Goal: Task Accomplishment & Management: Manage account settings

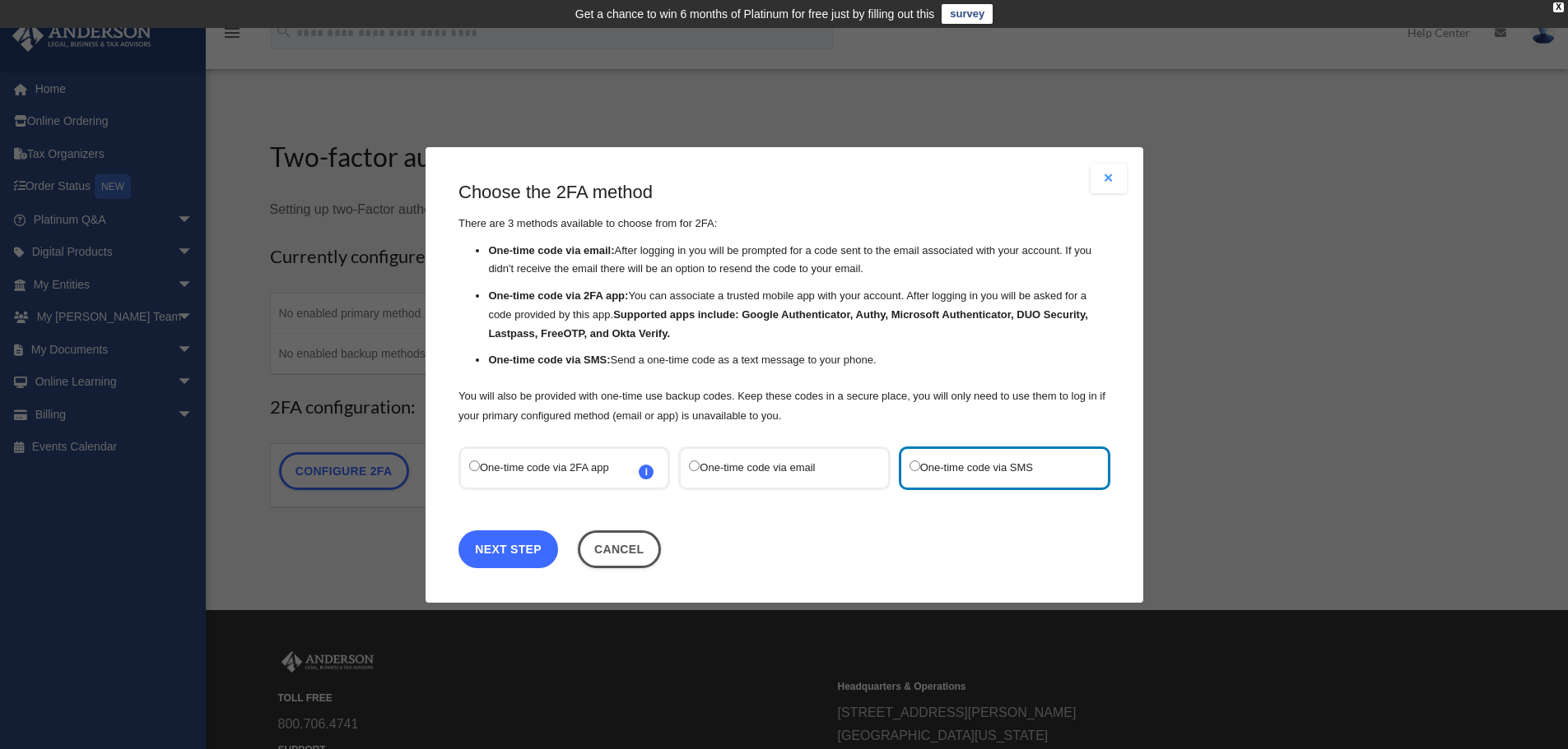
click at [510, 550] on link "Next Step" at bounding box center [508, 548] width 100 height 38
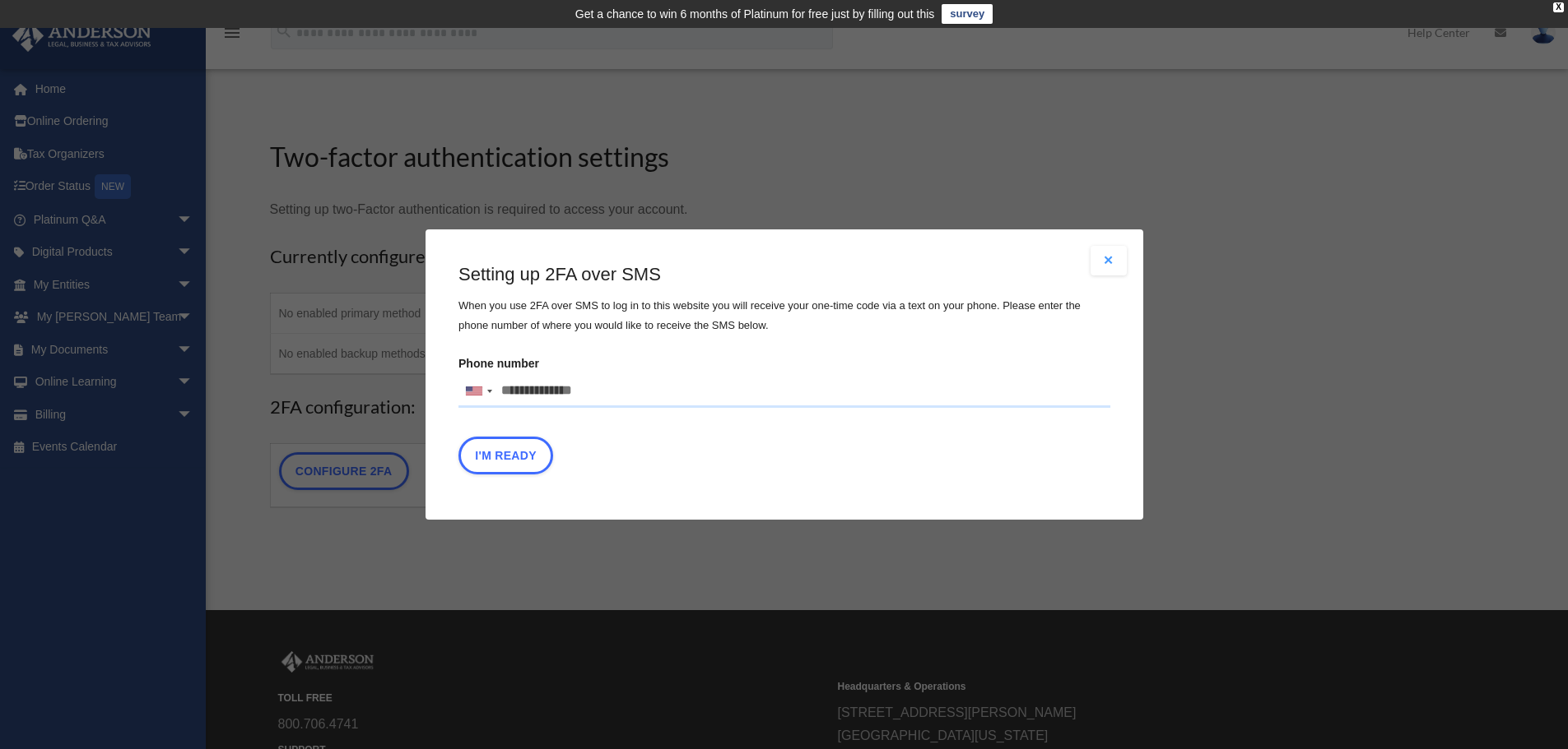
click at [606, 387] on input "Phone number United States +1 United Kingdom +44 Afghanistan (‫افغانستان‬‎) +93…" at bounding box center [784, 392] width 652 height 33
type input "**********"
click at [527, 454] on button "I'm Ready" at bounding box center [505, 455] width 94 height 38
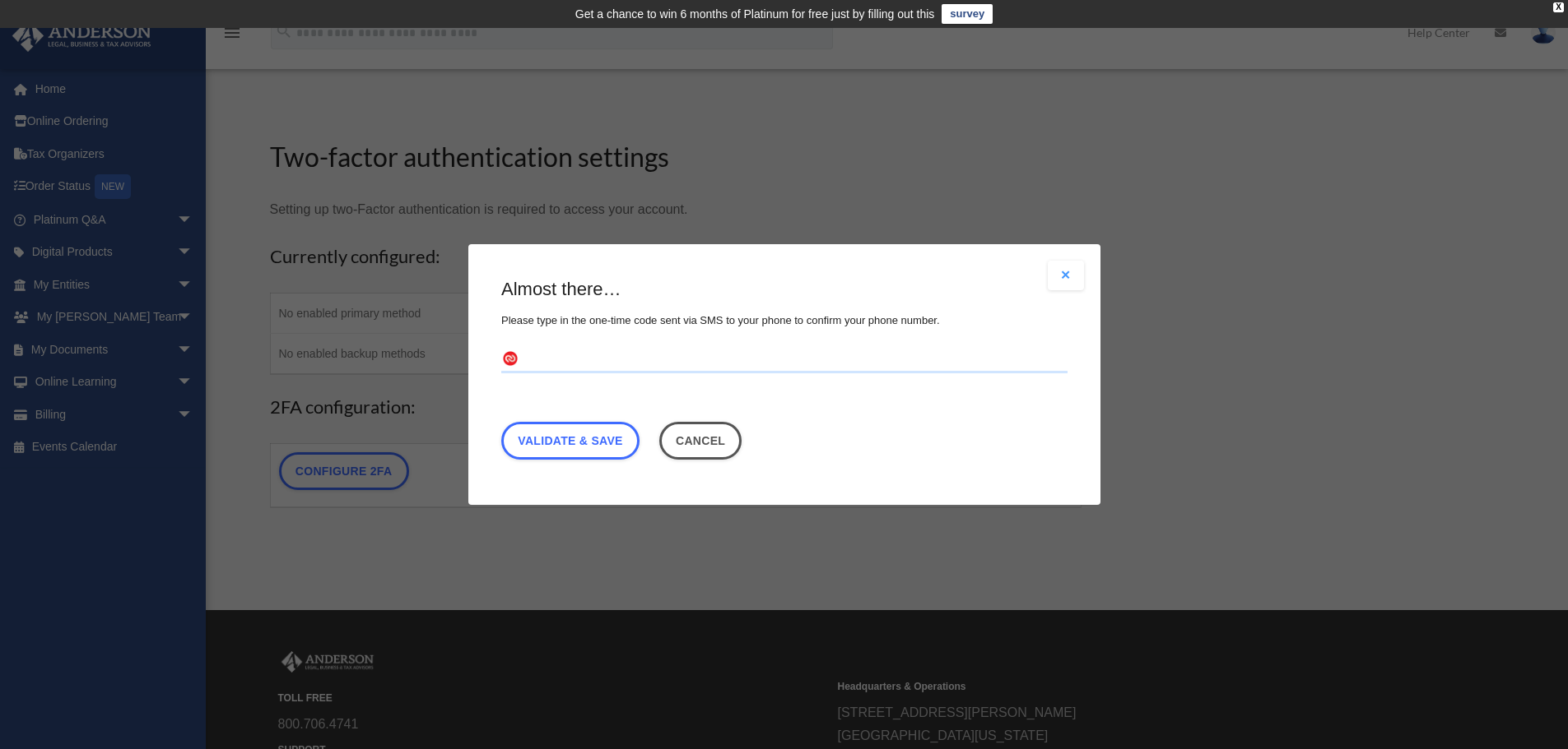
click at [549, 366] on input "text" at bounding box center [784, 360] width 566 height 26
type input "******"
click at [579, 454] on link "Validate & Save" at bounding box center [570, 440] width 138 height 38
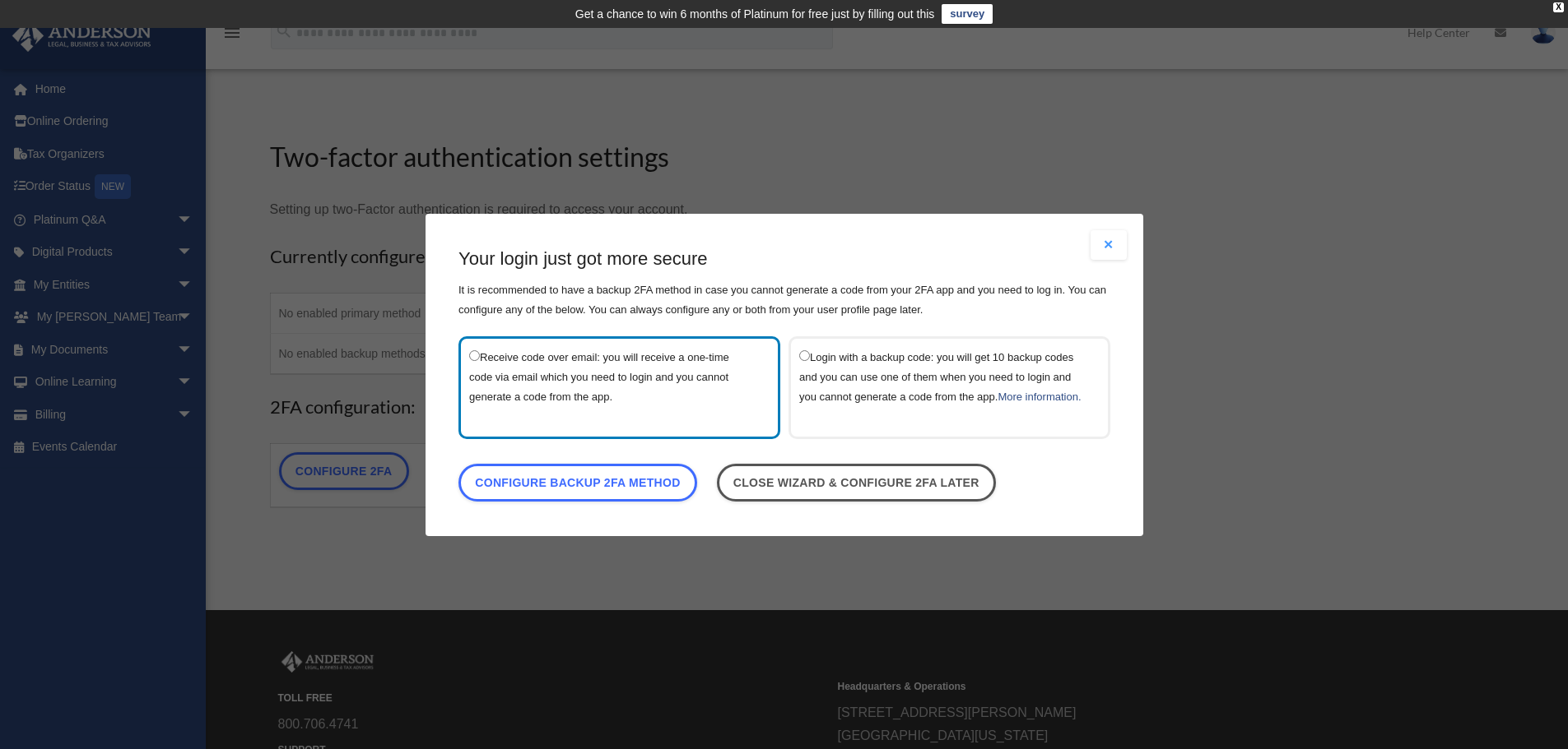
click at [1106, 230] on button "Close modal" at bounding box center [1108, 245] width 36 height 30
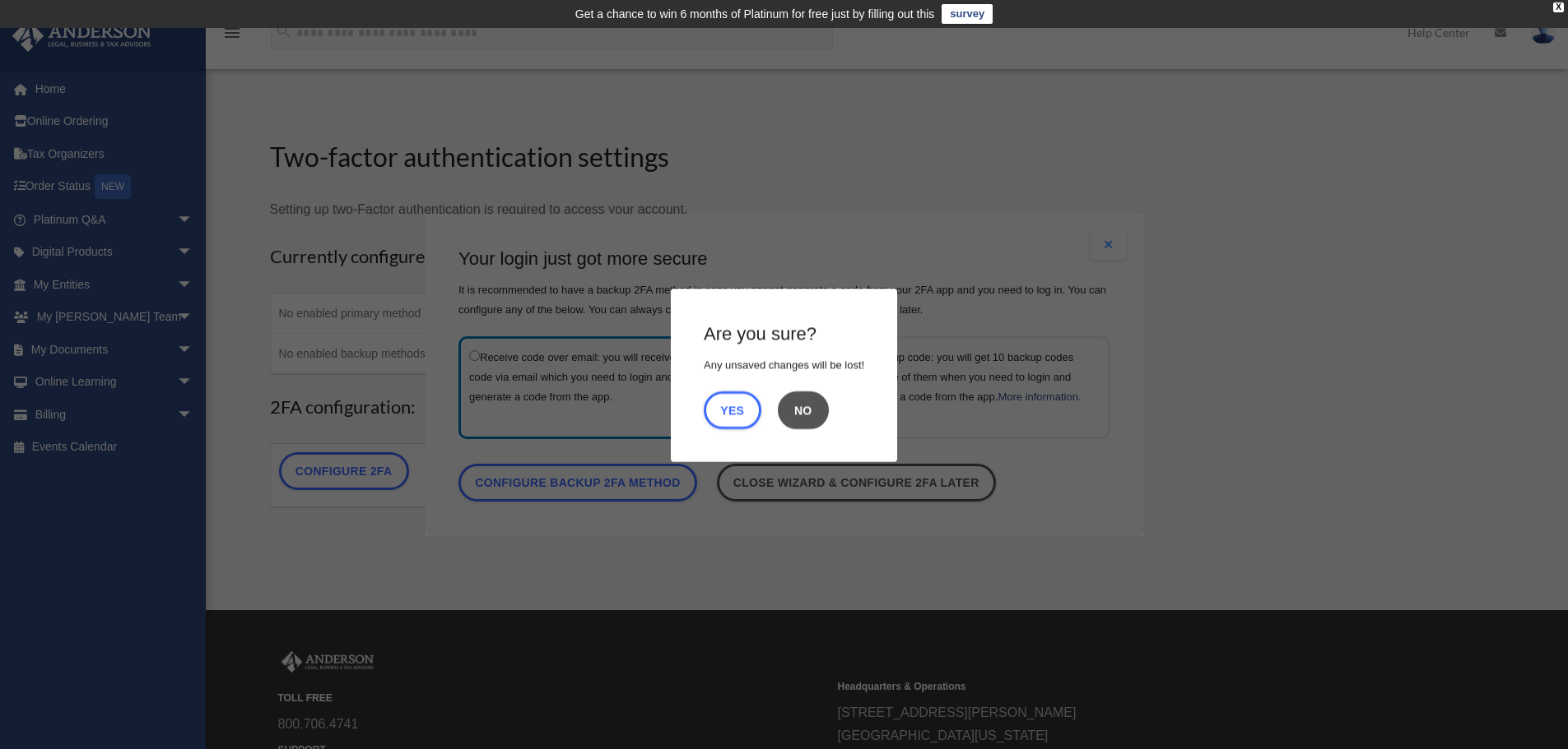
click at [804, 404] on button "No" at bounding box center [803, 409] width 51 height 38
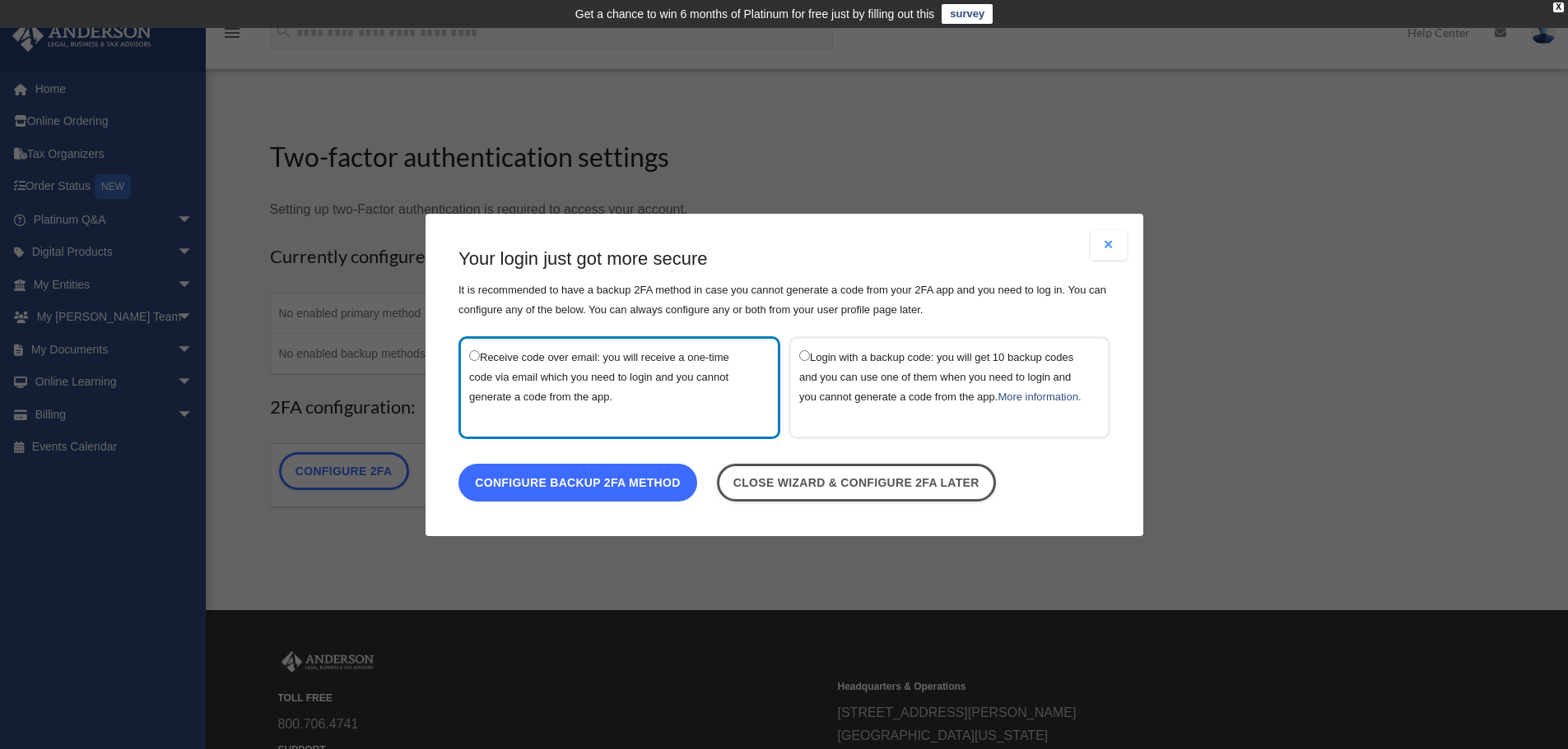
click at [602, 501] on link "Configure backup 2FA method" at bounding box center [577, 482] width 239 height 38
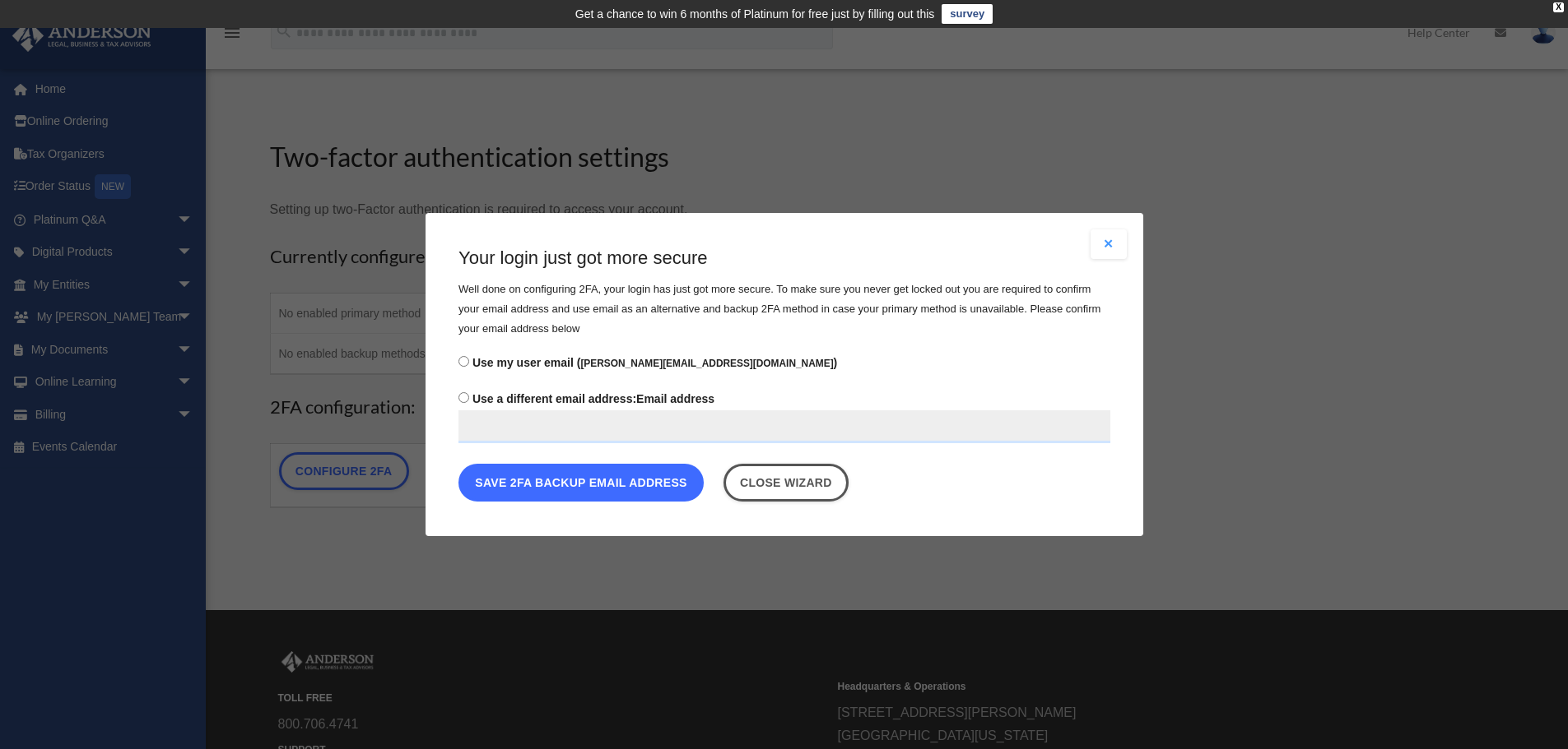
click at [609, 486] on button "Save 2FA backup email address" at bounding box center [581, 482] width 245 height 38
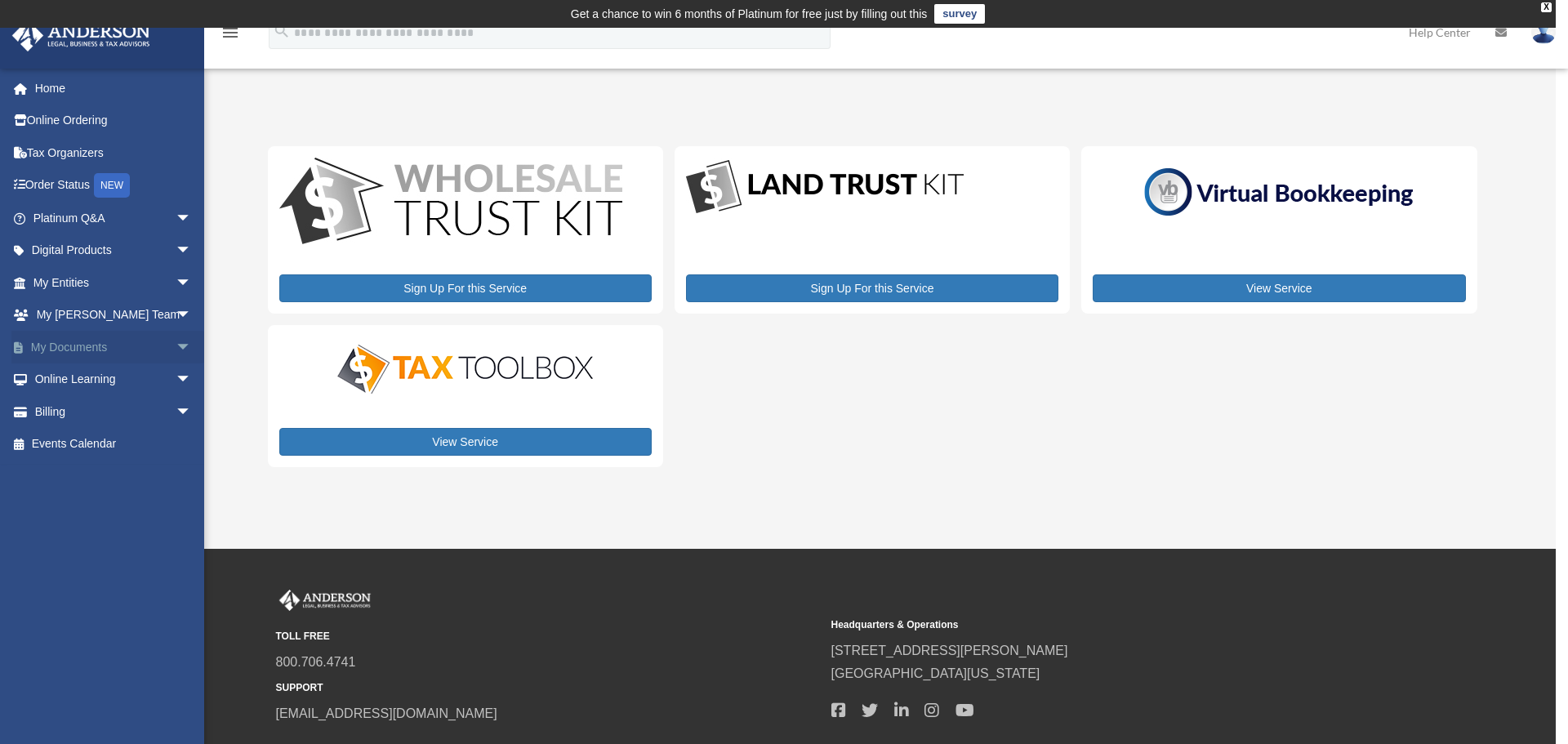
click at [105, 351] on link "My Documents arrow_drop_down" at bounding box center [114, 347] width 205 height 33
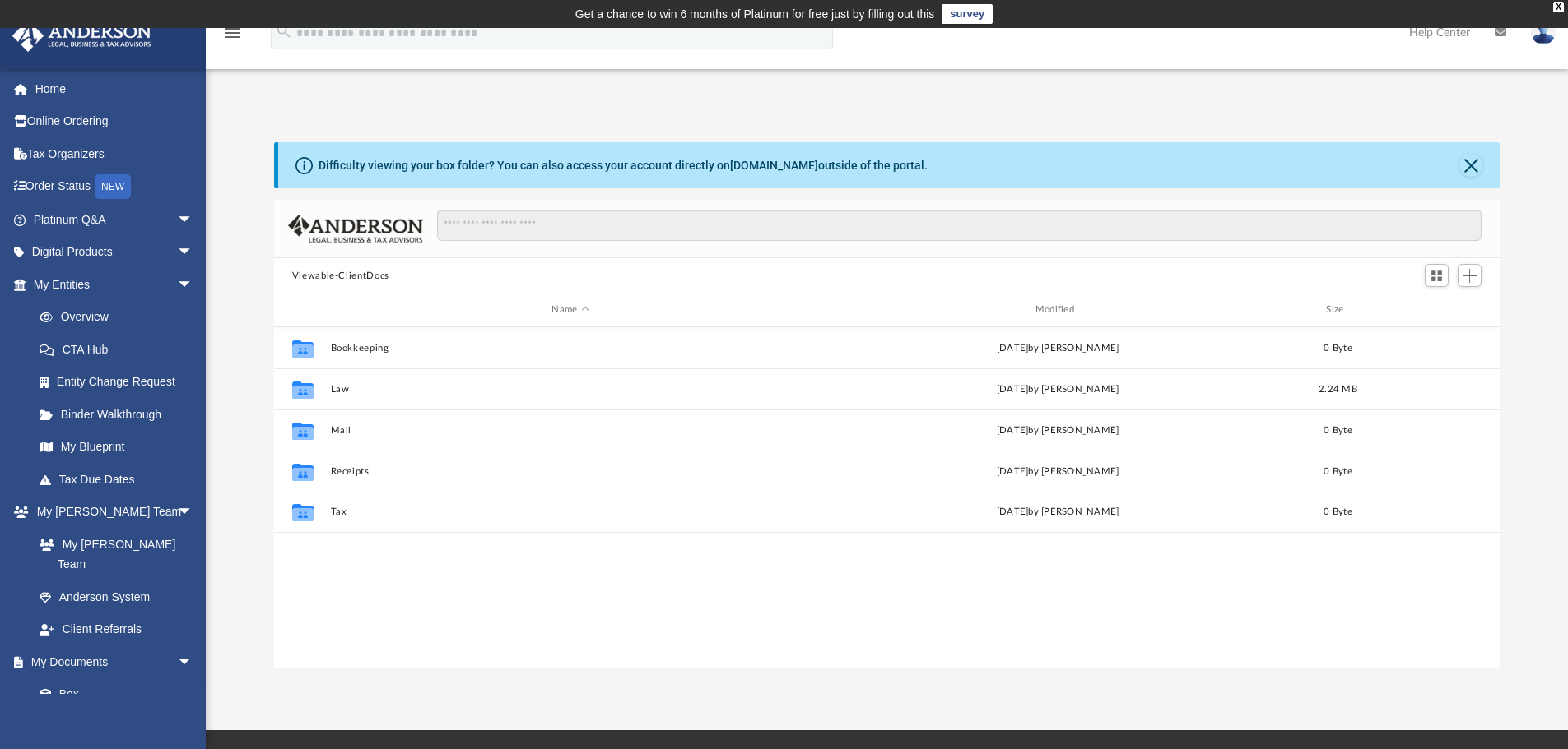
scroll to position [362, 1213]
click at [136, 218] on link "Platinum Q&A arrow_drop_down" at bounding box center [115, 219] width 206 height 33
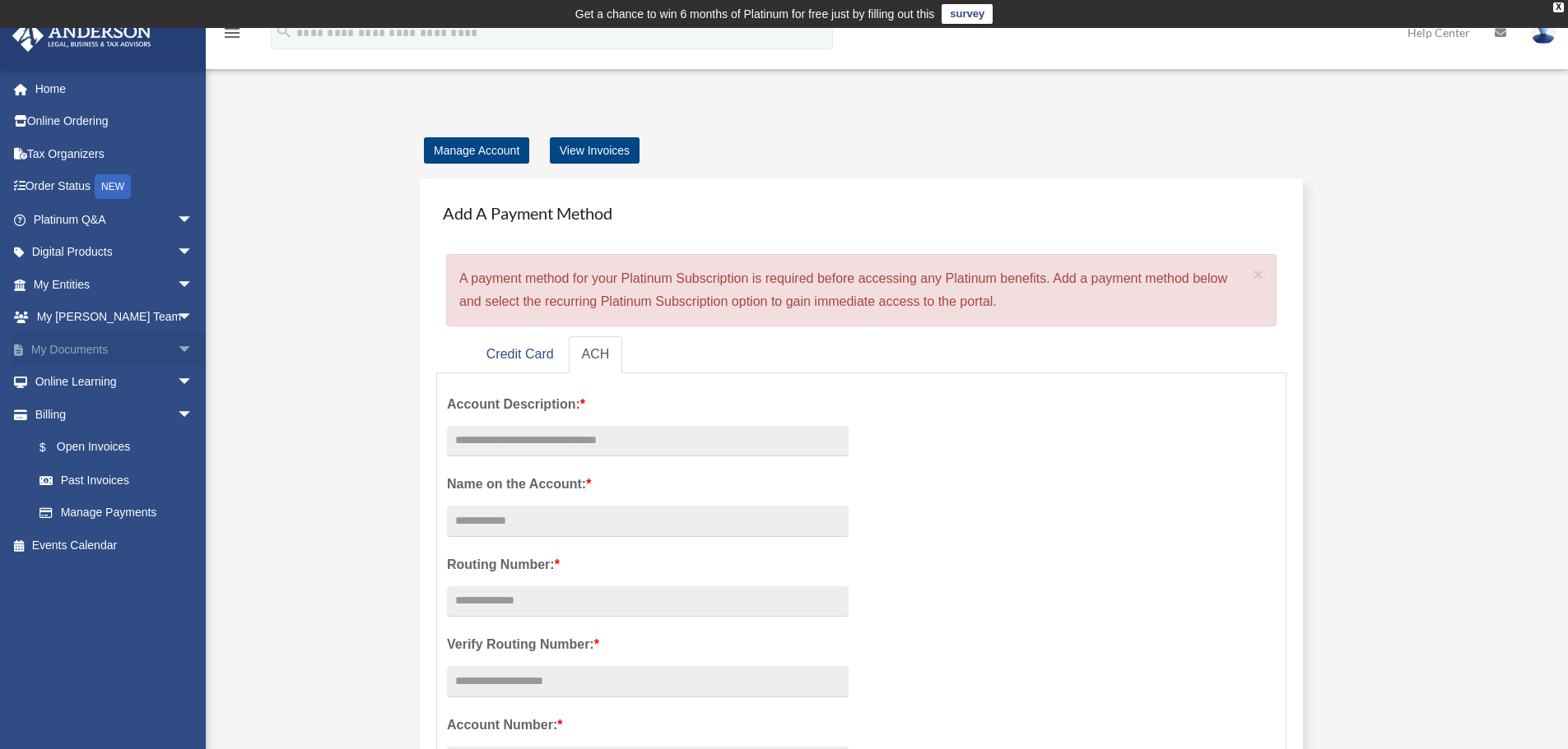
click at [111, 348] on link "My Documents arrow_drop_down" at bounding box center [115, 350] width 206 height 33
click at [74, 101] on link "Home" at bounding box center [115, 89] width 206 height 33
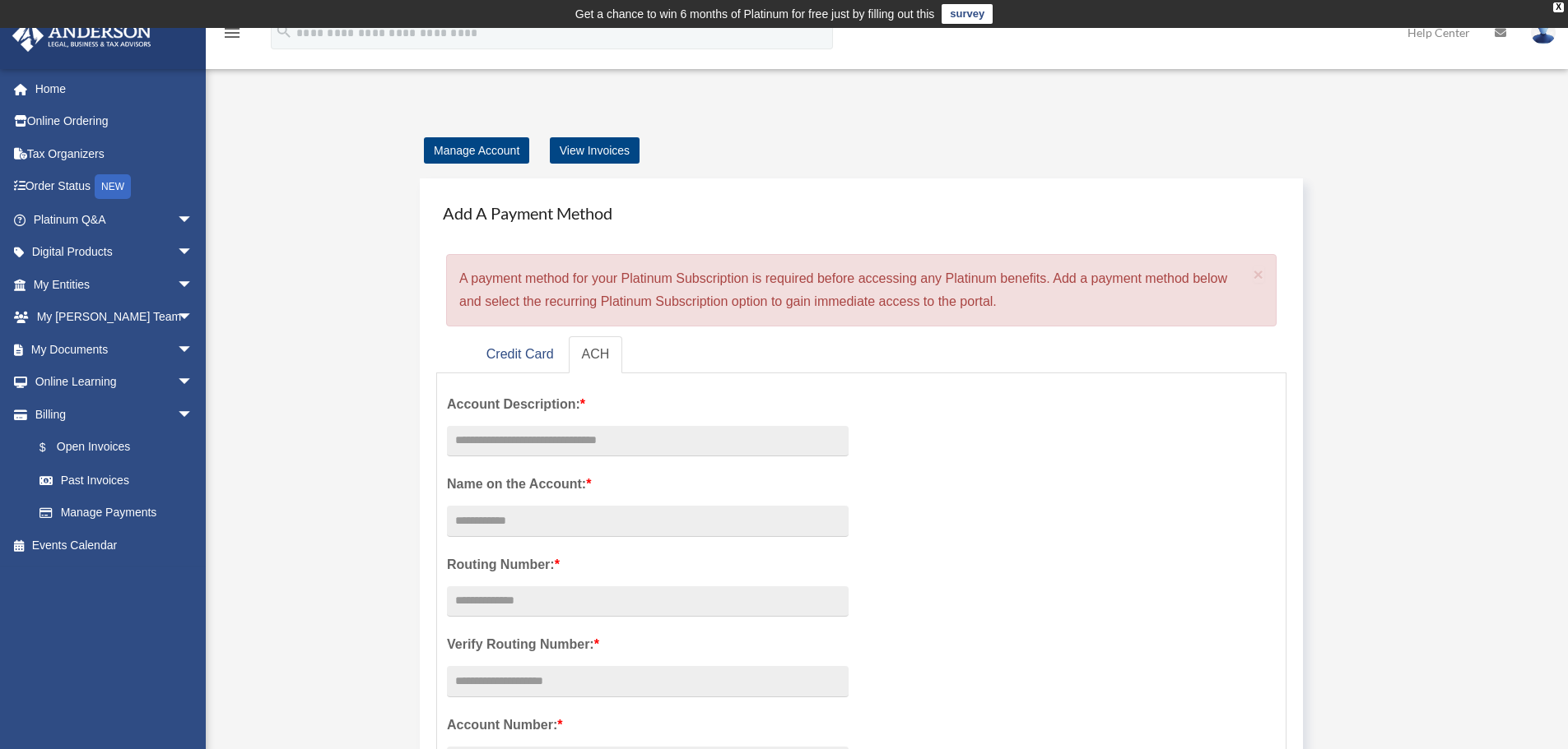
click at [1552, 4] on td "Get a chance to win 6 months of Platinum for free just by filling out this surv…" at bounding box center [784, 14] width 1568 height 28
click at [60, 88] on link "Home" at bounding box center [115, 89] width 206 height 33
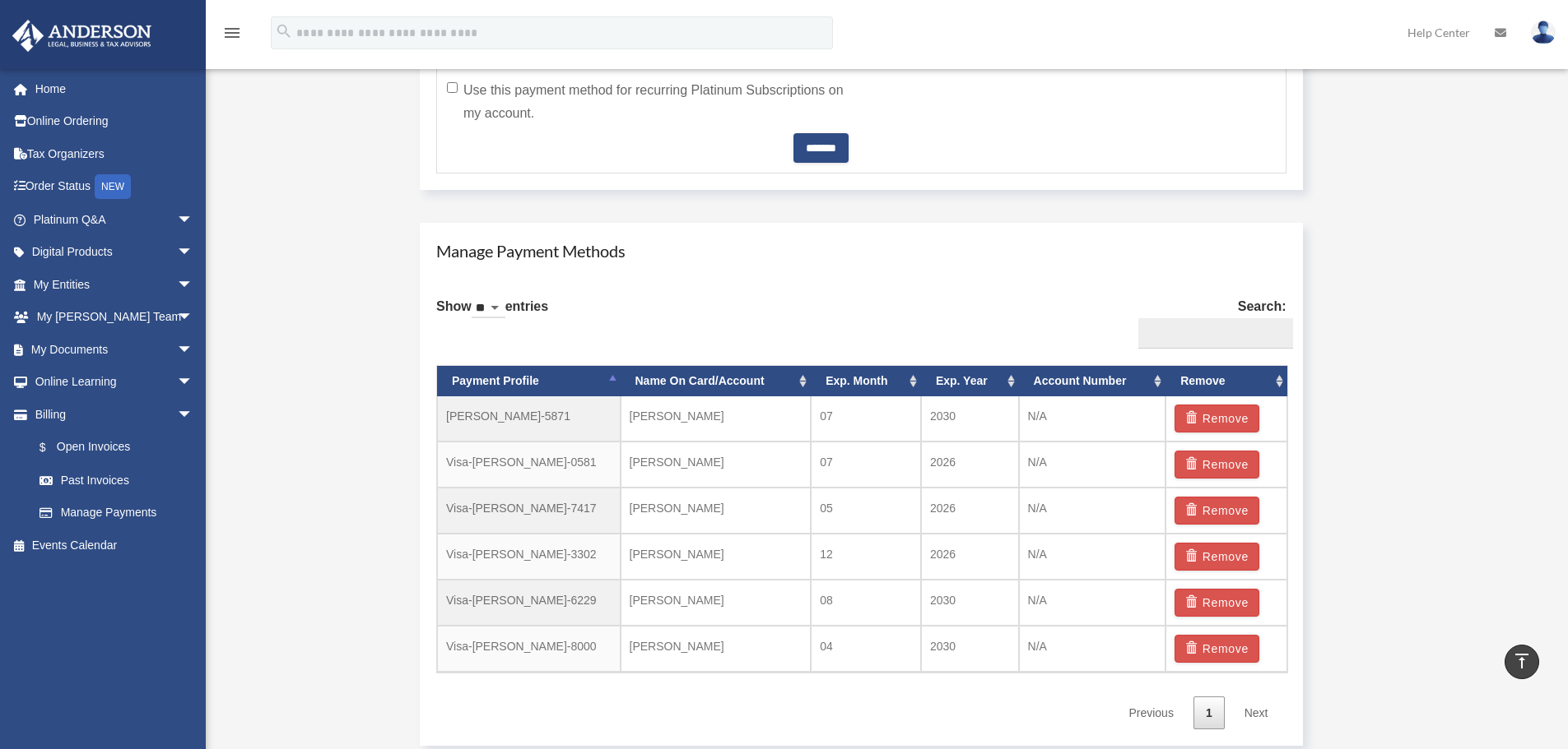
scroll to position [905, 0]
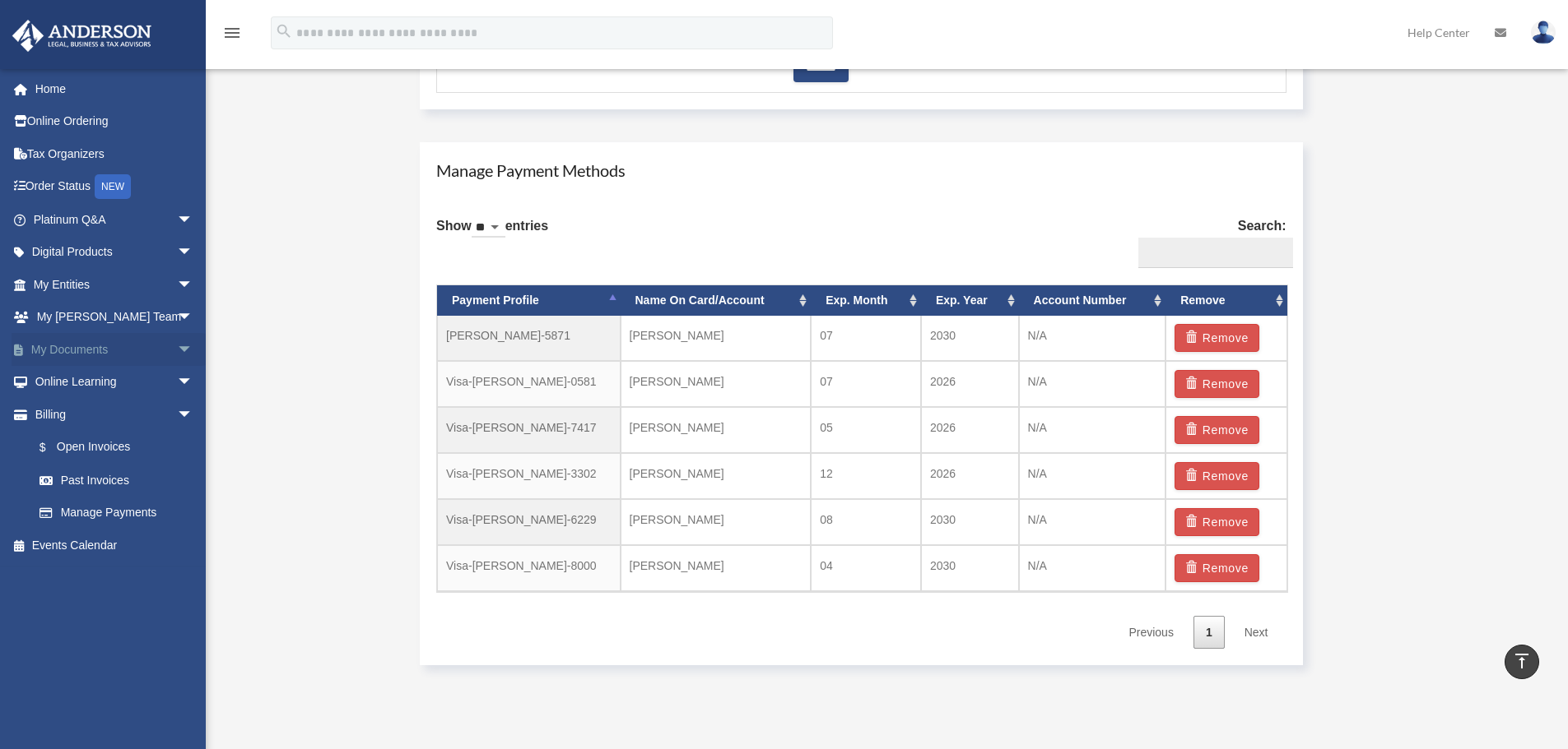
click at [115, 354] on link "My Documents arrow_drop_down" at bounding box center [115, 350] width 206 height 33
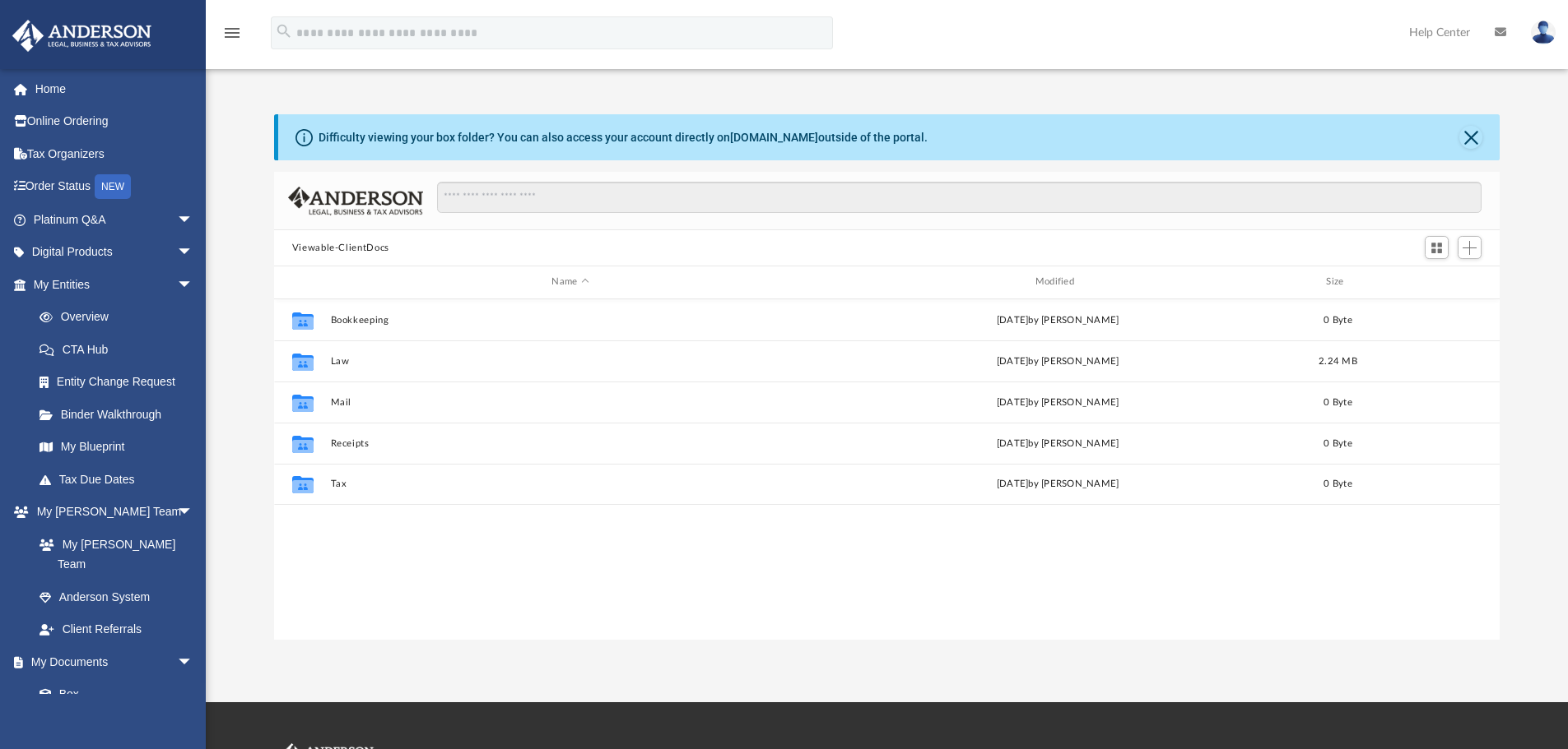
scroll to position [362, 1213]
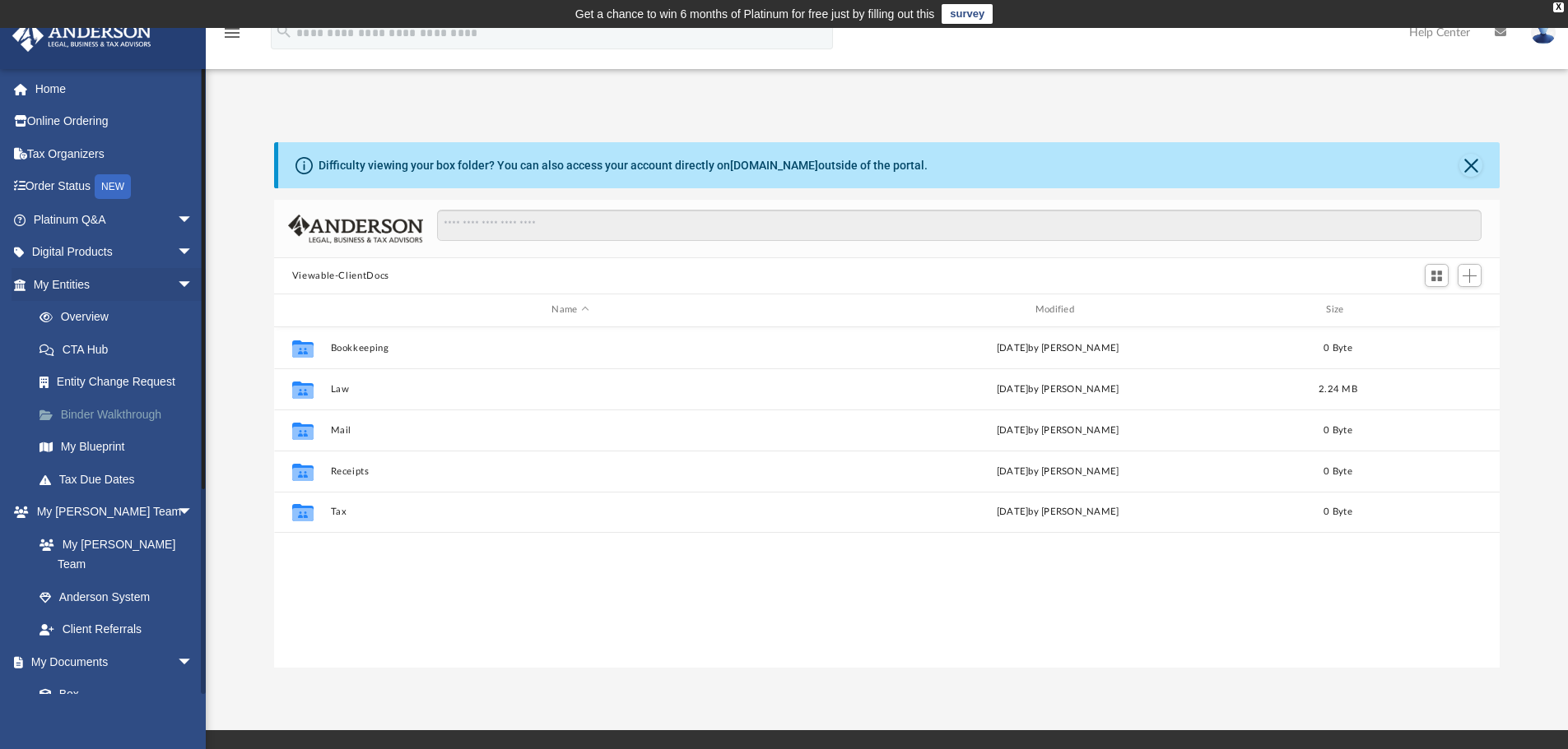
click at [120, 404] on link "Binder Walkthrough" at bounding box center [120, 414] width 195 height 33
click at [119, 418] on link "Binder Walkthrough" at bounding box center [120, 414] width 195 height 33
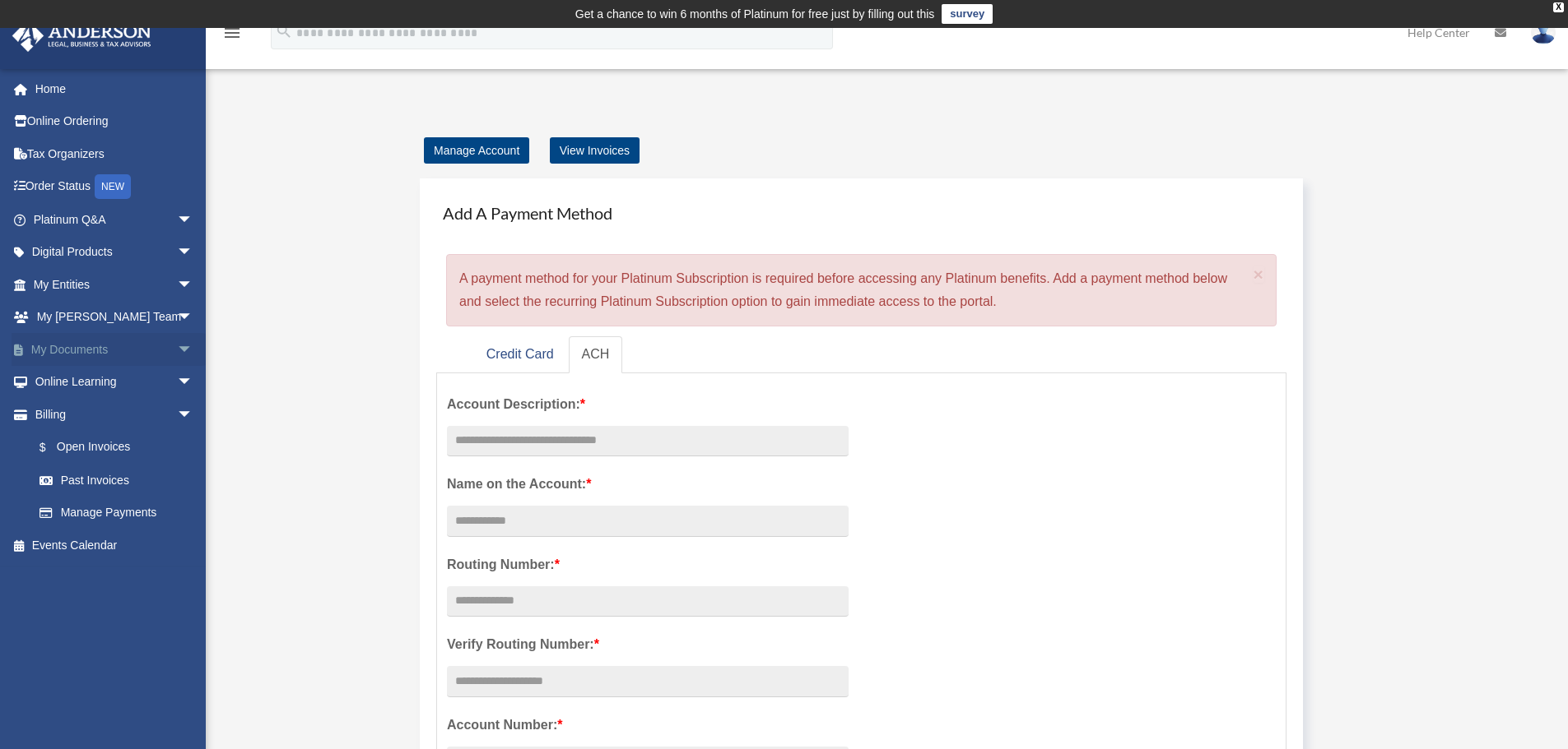
click at [100, 350] on link "My Documents arrow_drop_down" at bounding box center [115, 350] width 206 height 33
click at [108, 443] on link "$ Open Invoices" at bounding box center [120, 447] width 195 height 34
click at [111, 476] on link "Past Invoices" at bounding box center [120, 481] width 195 height 33
click at [108, 505] on link "Manage Payments" at bounding box center [120, 513] width 195 height 33
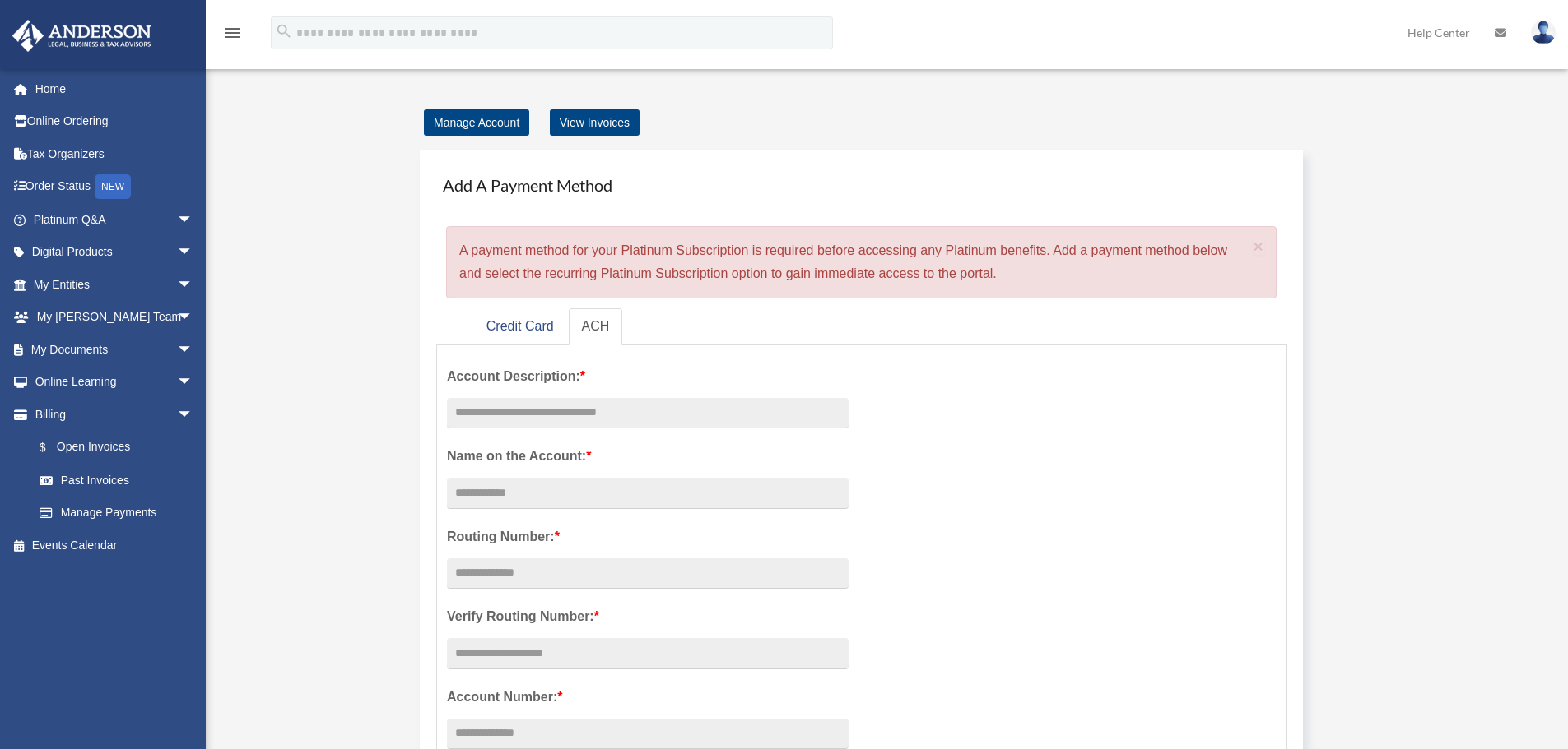
click at [78, 98] on link "Home" at bounding box center [115, 89] width 206 height 33
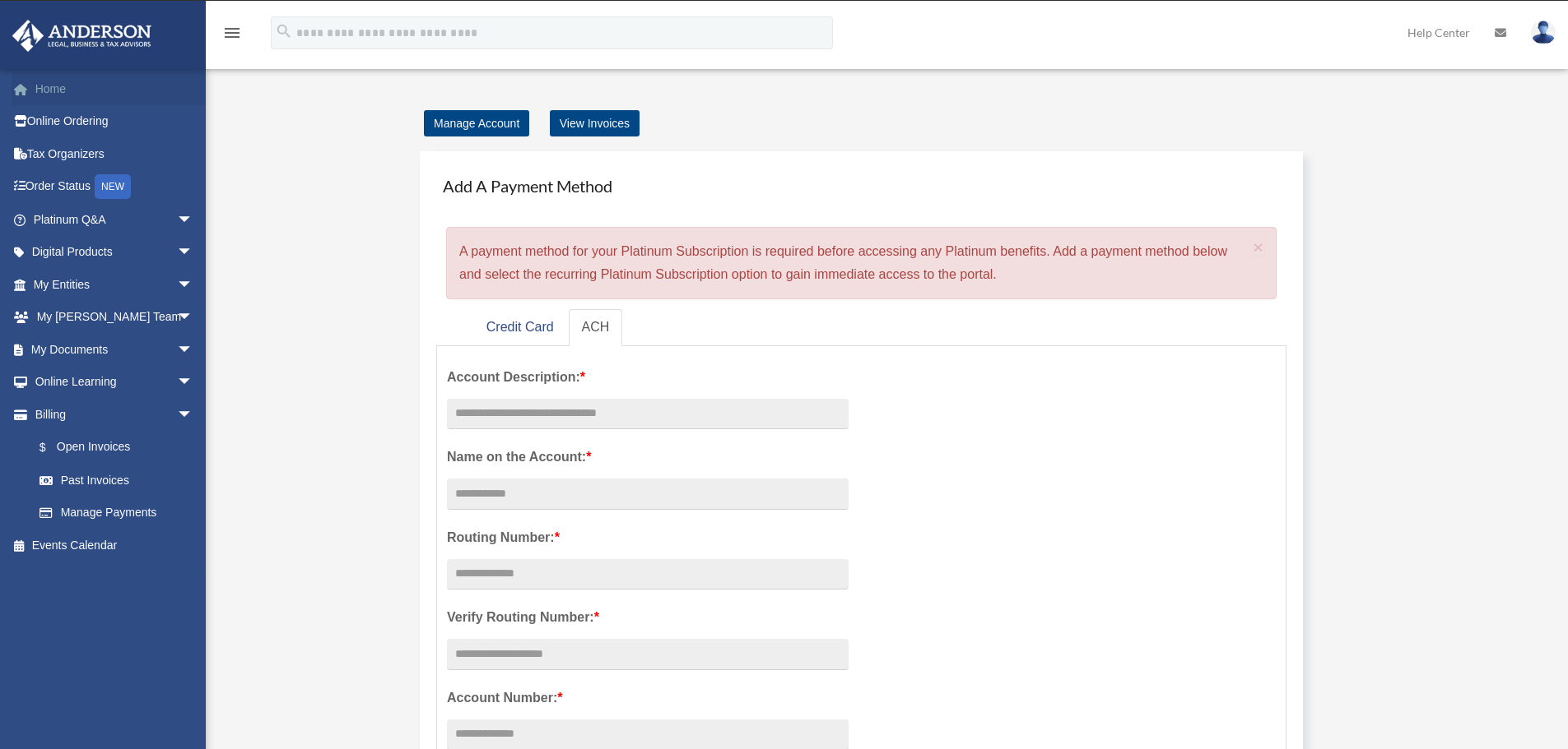
click at [77, 98] on link "Home" at bounding box center [115, 89] width 206 height 33
